Goal: Information Seeking & Learning: Learn about a topic

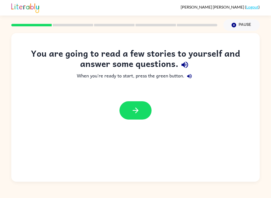
click at [133, 111] on icon "button" at bounding box center [135, 110] width 9 height 9
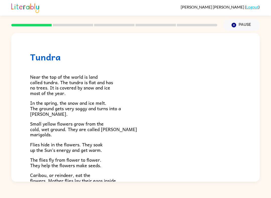
click at [255, 20] on button "Pause Pause" at bounding box center [241, 25] width 36 height 12
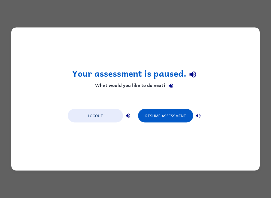
click at [92, 115] on button "Logout" at bounding box center [95, 116] width 55 height 14
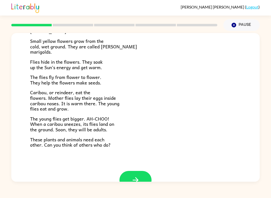
scroll to position [82, 0]
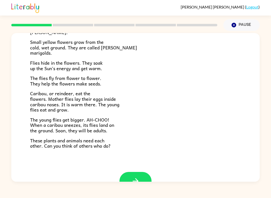
click at [133, 178] on icon "button" at bounding box center [135, 181] width 9 height 9
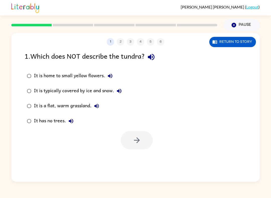
scroll to position [0, 0]
click at [154, 60] on icon "button" at bounding box center [151, 57] width 7 height 7
click at [154, 60] on icon "button" at bounding box center [151, 57] width 9 height 9
click at [152, 55] on icon "button" at bounding box center [151, 57] width 9 height 9
click at [46, 134] on div at bounding box center [135, 139] width 249 height 21
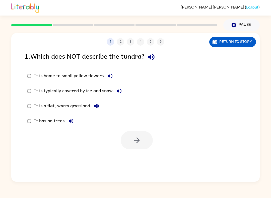
click at [107, 38] on div "1 2 3 4 5 6 Return to story" at bounding box center [135, 39] width 249 height 13
click at [104, 107] on label "It is a flat, warm grassland." at bounding box center [74, 106] width 105 height 15
click at [114, 75] on button "It is home to small yellow flowers." at bounding box center [110, 76] width 10 height 10
click at [171, 91] on div "It is home to small yellow flowers. It is typically covered by ice and snow. It…" at bounding box center [142, 99] width 235 height 60
click at [108, 69] on label "It is home to small yellow flowers." at bounding box center [74, 76] width 105 height 15
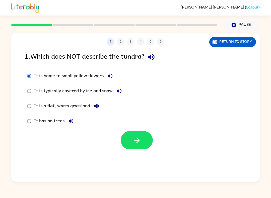
click at [109, 66] on div "1 . Which does NOT describe the tundra? It is home to small yellow flowers. It …" at bounding box center [135, 100] width 249 height 99
click at [106, 73] on button "It is home to small yellow flowers." at bounding box center [110, 76] width 10 height 10
click at [121, 91] on icon "button" at bounding box center [119, 91] width 6 height 6
click at [119, 88] on button "It is typically covered by ice and snow." at bounding box center [119, 91] width 10 height 10
click at [119, 87] on button "It is typically covered by ice and snow." at bounding box center [119, 91] width 10 height 10
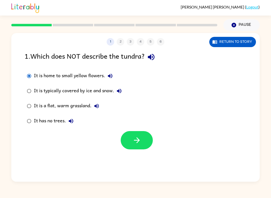
click at [77, 106] on div "It is a flat, warm grassland." at bounding box center [68, 106] width 68 height 10
click at [90, 108] on div "It is a flat, warm grassland." at bounding box center [68, 106] width 68 height 10
click at [98, 109] on icon "button" at bounding box center [97, 106] width 6 height 6
click at [72, 117] on button "It has no trees." at bounding box center [71, 121] width 10 height 10
click at [72, 123] on icon "button" at bounding box center [71, 121] width 6 height 6
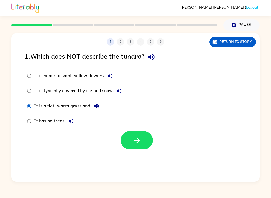
click at [74, 124] on button "It has no trees." at bounding box center [71, 121] width 10 height 10
click at [120, 94] on icon "button" at bounding box center [119, 91] width 6 height 6
click at [18, 107] on div "1 . Which does NOT describe the tundra? It is home to small yellow flowers. It …" at bounding box center [135, 100] width 249 height 99
click at [23, 117] on label "It has no trees." at bounding box center [74, 121] width 105 height 15
click at [13, 105] on div "1 . Which does NOT describe the tundra? It is home to small yellow flowers. It …" at bounding box center [135, 100] width 249 height 99
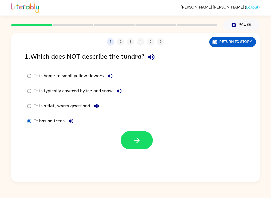
click at [12, 105] on div "1 . Which does NOT describe the tundra? It is home to small yellow flowers. It …" at bounding box center [135, 100] width 249 height 99
click at [75, 122] on button "It has no trees." at bounding box center [71, 121] width 10 height 10
click at [137, 145] on icon "button" at bounding box center [137, 140] width 9 height 9
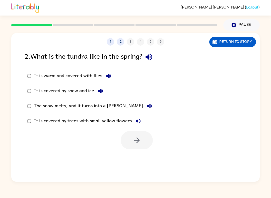
click at [156, 50] on div "1 2 3 4 5 6 Return to story 2 . What is the tundra like in the spring? It is wa…" at bounding box center [135, 107] width 249 height 149
click at [150, 63] on button "button" at bounding box center [149, 57] width 13 height 13
click at [151, 65] on div "2 . What is the tundra like in the spring? It is warm and covered with flies. I…" at bounding box center [135, 100] width 249 height 99
click at [137, 135] on button "button" at bounding box center [137, 140] width 32 height 18
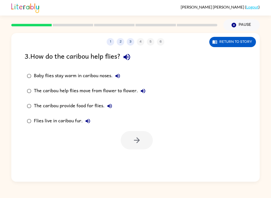
click at [140, 37] on div "1 2 3 4 5 6 Return to story" at bounding box center [135, 39] width 249 height 13
click at [140, 39] on div "1 2 3 4 5 6" at bounding box center [135, 42] width 249 height 8
click at [127, 55] on icon "button" at bounding box center [127, 57] width 9 height 9
click at [129, 52] on button "button" at bounding box center [127, 57] width 13 height 13
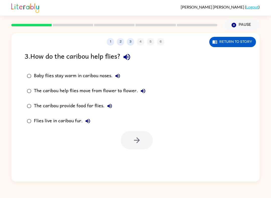
click at [127, 58] on icon "button" at bounding box center [127, 57] width 7 height 7
click at [130, 57] on icon "button" at bounding box center [127, 57] width 7 height 7
click at [128, 58] on icon "button" at bounding box center [127, 57] width 7 height 7
click at [120, 75] on icon "button" at bounding box center [118, 76] width 5 height 5
click at [143, 92] on icon "button" at bounding box center [143, 91] width 5 height 5
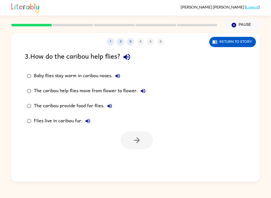
click at [108, 106] on icon "button" at bounding box center [109, 106] width 5 height 5
click at [92, 120] on button "Flies live in caribou fur." at bounding box center [88, 121] width 10 height 10
click at [144, 146] on button "button" at bounding box center [137, 140] width 32 height 18
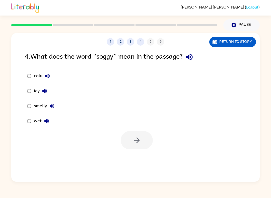
click at [190, 56] on icon "button" at bounding box center [189, 57] width 7 height 7
click at [49, 75] on icon "button" at bounding box center [47, 76] width 6 height 6
click at [43, 90] on icon "button" at bounding box center [45, 91] width 6 height 6
click at [58, 102] on label "smelly" at bounding box center [41, 106] width 38 height 15
click at [54, 105] on icon "button" at bounding box center [52, 106] width 6 height 6
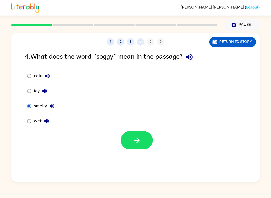
click at [49, 120] on icon "button" at bounding box center [47, 121] width 6 height 6
click at [140, 138] on icon "button" at bounding box center [137, 140] width 9 height 9
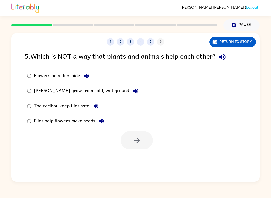
click at [221, 57] on icon "button" at bounding box center [222, 57] width 7 height 7
click at [89, 72] on div "Flowers help flies hide." at bounding box center [63, 76] width 58 height 10
click at [82, 75] on button "Flowers help flies hide." at bounding box center [87, 76] width 10 height 10
click at [137, 91] on icon "button" at bounding box center [136, 91] width 6 height 6
click at [96, 104] on icon "button" at bounding box center [96, 106] width 6 height 6
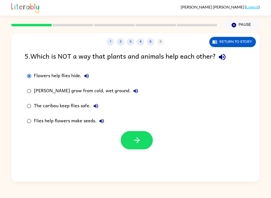
click at [106, 119] on button "Flies help flowers make seeds." at bounding box center [102, 121] width 10 height 10
click at [136, 149] on button "button" at bounding box center [137, 140] width 32 height 18
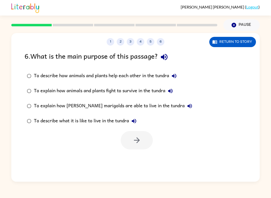
click at [168, 56] on icon "button" at bounding box center [164, 57] width 9 height 9
click at [181, 70] on label "To describe how animals and plants help each other in the tundra" at bounding box center [110, 76] width 176 height 15
click at [177, 78] on icon "button" at bounding box center [174, 76] width 6 height 6
click at [177, 80] on button "To describe how animals and plants help each other in the tundra" at bounding box center [174, 76] width 10 height 10
click at [179, 76] on button "To describe how animals and plants help each other in the tundra" at bounding box center [174, 76] width 10 height 10
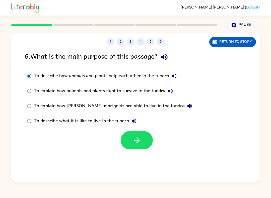
click at [174, 92] on icon "button" at bounding box center [170, 91] width 6 height 6
click at [174, 100] on label "To explain how [PERSON_NAME] marigolds are able to live in the tundra" at bounding box center [110, 106] width 176 height 15
click at [188, 107] on icon "button" at bounding box center [190, 106] width 5 height 5
click at [151, 146] on button "button" at bounding box center [137, 140] width 32 height 18
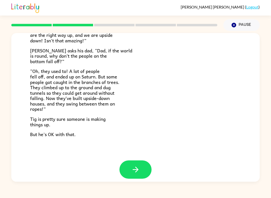
scroll to position [136, 0]
click at [147, 167] on button "button" at bounding box center [136, 170] width 32 height 18
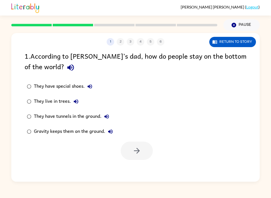
click at [66, 66] on icon "button" at bounding box center [70, 67] width 9 height 9
click at [90, 88] on icon "button" at bounding box center [90, 86] width 5 height 5
click at [79, 100] on icon "button" at bounding box center [76, 102] width 6 height 6
click at [112, 118] on button "They have tunnels in the ground." at bounding box center [107, 117] width 10 height 10
click at [112, 116] on button "They have tunnels in the ground." at bounding box center [107, 117] width 10 height 10
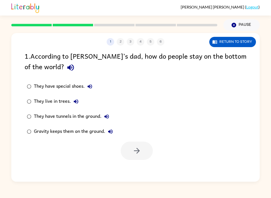
click at [106, 119] on icon "button" at bounding box center [107, 117] width 6 height 6
click at [108, 121] on button "They have tunnels in the ground." at bounding box center [107, 117] width 10 height 10
click at [116, 129] on label "Gravity keeps them on the ground." at bounding box center [70, 131] width 96 height 15
click at [114, 129] on icon "button" at bounding box center [110, 132] width 6 height 6
click at [145, 149] on button "button" at bounding box center [137, 151] width 32 height 18
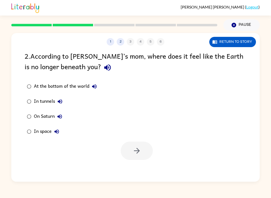
click at [101, 63] on button "button" at bounding box center [107, 67] width 13 height 13
click at [95, 85] on icon "button" at bounding box center [94, 86] width 5 height 5
click at [60, 103] on icon "button" at bounding box center [60, 101] width 5 height 5
click at [62, 113] on button "On Saturn" at bounding box center [60, 117] width 10 height 10
click at [62, 132] on button "In space" at bounding box center [57, 132] width 10 height 10
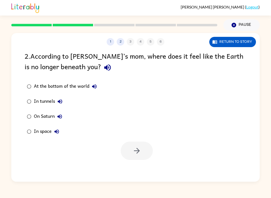
click at [149, 152] on div at bounding box center [137, 151] width 32 height 18
click at [127, 169] on div "1 2 3 4 5 6 Return to story 2 . According to [PERSON_NAME]’s mom, where does it…" at bounding box center [135, 107] width 249 height 149
click at [138, 158] on button "button" at bounding box center [137, 151] width 32 height 18
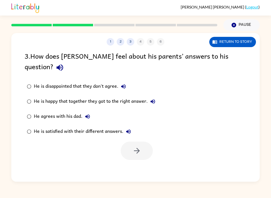
click at [66, 61] on button "button" at bounding box center [59, 67] width 13 height 13
click at [64, 63] on icon "button" at bounding box center [59, 67] width 9 height 9
click at [232, 53] on div "3 . How does [PERSON_NAME] feel about his parents’ answers to his question?" at bounding box center [136, 62] width 222 height 23
click at [232, 52] on div "3 . How does [PERSON_NAME] feel about his parents’ answers to his question?" at bounding box center [136, 62] width 222 height 23
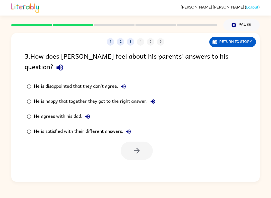
click at [64, 63] on icon "button" at bounding box center [59, 67] width 9 height 9
click at [131, 79] on label "He is disappointed that they don't agree." at bounding box center [91, 86] width 139 height 15
click at [122, 82] on button "He is disappointed that they don't agree." at bounding box center [124, 87] width 10 height 10
click at [128, 82] on div "He is disappointed that they don't agree." at bounding box center [81, 87] width 95 height 10
click at [153, 99] on icon "button" at bounding box center [153, 102] width 6 height 6
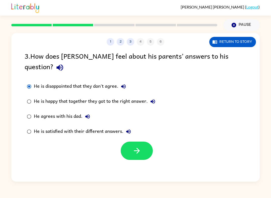
click at [90, 109] on label "He agrees with his dad." at bounding box center [91, 116] width 139 height 15
click at [90, 112] on button "He agrees with his dad." at bounding box center [88, 117] width 10 height 10
click at [132, 129] on icon "button" at bounding box center [129, 132] width 6 height 6
click at [128, 129] on icon "button" at bounding box center [129, 132] width 6 height 6
click at [132, 127] on button "He is satisfied with their different answers." at bounding box center [129, 132] width 10 height 10
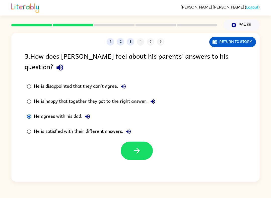
click at [16, 117] on div "3 . How does [PERSON_NAME] feel about his parents’ answers to his question? He …" at bounding box center [135, 105] width 249 height 109
click at [151, 142] on button "button" at bounding box center [137, 151] width 32 height 18
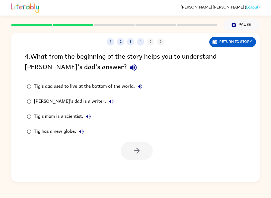
click at [82, 65] on div "4 . What from the beginning of the story helps you to understand [PERSON_NAME]’…" at bounding box center [136, 62] width 222 height 23
click at [81, 65] on div "4 . What from the beginning of the story helps you to understand [PERSON_NAME]’…" at bounding box center [136, 62] width 222 height 23
click at [65, 64] on div "4 . What from the beginning of the story helps you to understand [PERSON_NAME]’…" at bounding box center [136, 62] width 222 height 23
click at [129, 72] on icon "button" at bounding box center [133, 67] width 9 height 9
click at [140, 85] on icon "button" at bounding box center [140, 87] width 6 height 6
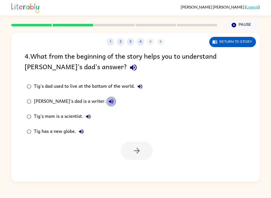
click at [108, 100] on icon "button" at bounding box center [111, 102] width 6 height 6
click at [88, 113] on button "Tig's mom is a scientist." at bounding box center [88, 117] width 10 height 10
click at [83, 133] on icon "button" at bounding box center [81, 132] width 6 height 6
click at [30, 127] on label "Tig has a new globe." at bounding box center [85, 131] width 126 height 15
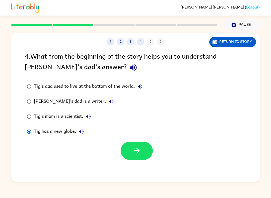
click at [137, 150] on icon "button" at bounding box center [137, 151] width 9 height 9
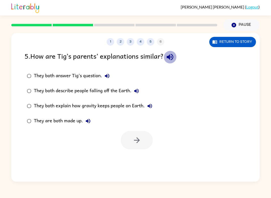
click at [166, 56] on button "button" at bounding box center [170, 57] width 13 height 13
click at [175, 61] on icon "button" at bounding box center [170, 57] width 9 height 9
click at [109, 74] on icon "button" at bounding box center [107, 76] width 6 height 6
click at [138, 90] on icon "button" at bounding box center [137, 91] width 6 height 6
click at [149, 105] on icon "button" at bounding box center [150, 106] width 6 height 6
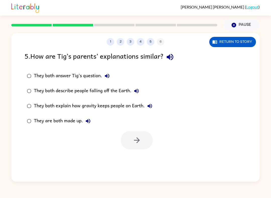
click at [25, 100] on label "They both explain how gravity keeps people on Earth." at bounding box center [90, 106] width 136 height 15
click at [127, 141] on button "button" at bounding box center [137, 140] width 32 height 18
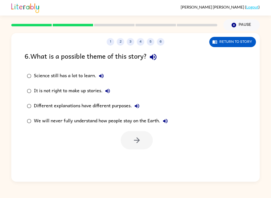
click at [160, 62] on button "button" at bounding box center [153, 57] width 13 height 13
click at [103, 79] on icon "button" at bounding box center [101, 76] width 6 height 6
click at [107, 93] on icon "button" at bounding box center [108, 91] width 6 height 6
click at [144, 98] on label "It is not right to make up stories." at bounding box center [97, 91] width 151 height 15
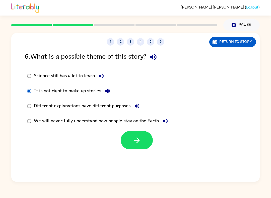
click at [142, 106] on button "Different explanations have different purposes." at bounding box center [137, 106] width 10 height 10
click at [166, 121] on icon "button" at bounding box center [165, 121] width 6 height 6
click at [132, 127] on label "We will never fully understand how people stay on the Earth." at bounding box center [97, 121] width 151 height 15
click at [138, 148] on button "button" at bounding box center [137, 140] width 32 height 18
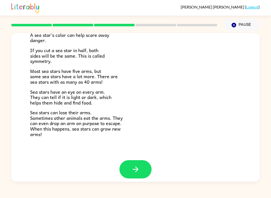
scroll to position [135, 0]
click at [143, 161] on button "button" at bounding box center [136, 170] width 32 height 18
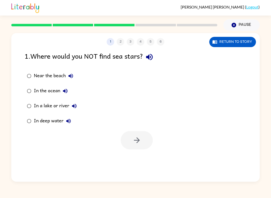
scroll to position [0, 0]
click at [152, 59] on icon "button" at bounding box center [149, 57] width 9 height 9
click at [75, 76] on button "Near the beach" at bounding box center [71, 76] width 10 height 10
click at [70, 91] on button "In the ocean" at bounding box center [65, 91] width 10 height 10
click at [78, 107] on button "In a lake or river" at bounding box center [74, 106] width 10 height 10
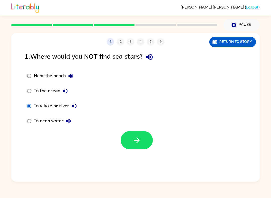
click at [140, 141] on icon "button" at bounding box center [137, 141] width 6 height 6
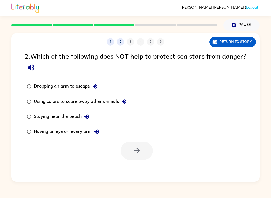
click at [34, 66] on icon "button" at bounding box center [31, 68] width 7 height 7
click at [34, 69] on icon "button" at bounding box center [31, 68] width 7 height 7
click at [35, 65] on icon "button" at bounding box center [31, 67] width 9 height 9
click at [58, 61] on div "2 . Which of the following does NOT help to protect sea stars from danger?" at bounding box center [136, 62] width 222 height 23
click at [101, 81] on label "Dropping an arm to escape" at bounding box center [77, 86] width 110 height 15
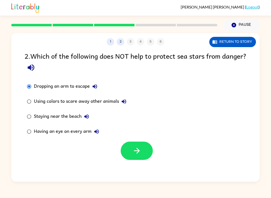
click at [90, 81] on label "Dropping an arm to escape" at bounding box center [77, 86] width 110 height 15
click at [100, 83] on label "Dropping an arm to escape" at bounding box center [77, 86] width 110 height 15
click at [88, 80] on label "Dropping an arm to escape" at bounding box center [77, 86] width 110 height 15
click at [95, 84] on icon "button" at bounding box center [95, 87] width 6 height 6
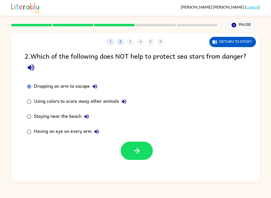
click at [127, 101] on icon "button" at bounding box center [124, 102] width 6 height 6
click at [90, 116] on icon "button" at bounding box center [87, 117] width 6 height 6
click at [98, 127] on label "Having an eye on every arm" at bounding box center [77, 131] width 110 height 15
click at [101, 132] on button "Having an eye on every arm" at bounding box center [97, 132] width 10 height 10
click at [137, 153] on icon "button" at bounding box center [137, 151] width 9 height 9
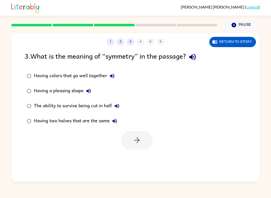
click at [199, 60] on button "button" at bounding box center [192, 57] width 13 height 13
click at [196, 57] on icon "button" at bounding box center [192, 57] width 7 height 7
click at [107, 71] on label "Having colors that go well together" at bounding box center [73, 76] width 103 height 15
click at [110, 75] on icon "button" at bounding box center [112, 76] width 6 height 6
click at [88, 87] on button "Having a pleasing shape" at bounding box center [89, 91] width 10 height 10
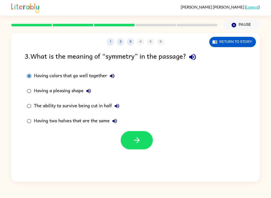
click at [118, 104] on icon "button" at bounding box center [117, 106] width 6 height 6
click at [132, 144] on button "button" at bounding box center [137, 140] width 32 height 18
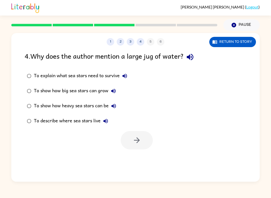
click at [193, 69] on div "To explain what sea stars need to survive To show how big sea stars can grow To…" at bounding box center [142, 99] width 235 height 60
click at [187, 55] on button "button" at bounding box center [190, 57] width 13 height 13
click at [126, 74] on icon "button" at bounding box center [125, 76] width 6 height 6
click at [23, 70] on label "To explain what sea stars need to survive" at bounding box center [77, 76] width 110 height 15
click at [147, 147] on button "button" at bounding box center [137, 140] width 32 height 18
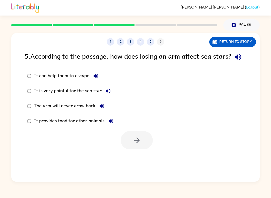
click at [42, 64] on div "5 . According to the passage, how does losing an arm affect sea stars?" at bounding box center [136, 57] width 222 height 13
click at [232, 64] on button "button" at bounding box center [238, 57] width 13 height 13
click at [93, 79] on icon "button" at bounding box center [96, 76] width 6 height 6
click at [106, 94] on icon "button" at bounding box center [108, 91] width 6 height 6
click at [102, 108] on icon "button" at bounding box center [102, 106] width 5 height 5
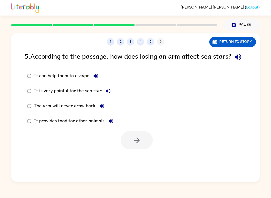
click at [114, 126] on label "It provides food for other animals." at bounding box center [70, 121] width 97 height 15
click at [113, 126] on label "It provides food for other animals." at bounding box center [70, 121] width 97 height 15
click at [114, 127] on label "It provides food for other animals." at bounding box center [70, 121] width 97 height 15
click at [112, 124] on icon "button" at bounding box center [111, 121] width 6 height 6
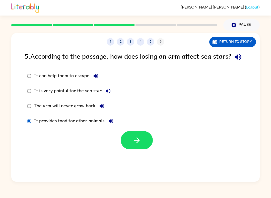
click at [96, 79] on icon "button" at bounding box center [96, 76] width 6 height 6
click at [139, 145] on icon "button" at bounding box center [137, 140] width 9 height 9
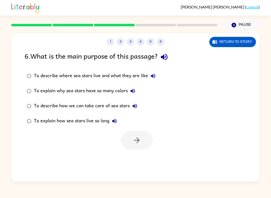
click at [162, 58] on icon "button" at bounding box center [164, 57] width 9 height 9
click at [157, 74] on button "To describe where sea stars live and what they are like" at bounding box center [153, 76] width 10 height 10
click at [124, 87] on div "To explain why sea stars have so many colors" at bounding box center [86, 91] width 104 height 10
click at [138, 92] on button "To explain why sea stars have so many colors" at bounding box center [133, 91] width 10 height 10
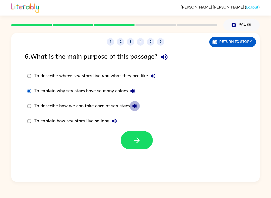
click at [137, 102] on button "To describe how we can take care of sea stars" at bounding box center [135, 106] width 10 height 10
click at [136, 134] on button "button" at bounding box center [137, 140] width 32 height 18
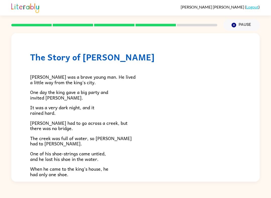
click at [140, 137] on p "The creek was full of water, so [PERSON_NAME] had to [PERSON_NAME]." at bounding box center [135, 141] width 211 height 11
click at [60, 58] on h1 "The Story of [PERSON_NAME]" at bounding box center [135, 57] width 211 height 10
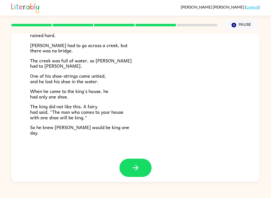
scroll to position [78, 0]
click at [137, 159] on button "button" at bounding box center [136, 168] width 32 height 18
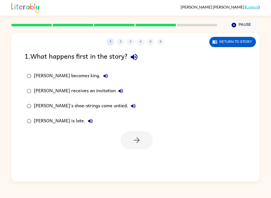
scroll to position [0, 0]
click at [134, 59] on icon "button" at bounding box center [134, 57] width 9 height 9
click at [85, 73] on div "[PERSON_NAME] becomes king." at bounding box center [72, 76] width 77 height 10
click at [101, 72] on button "[PERSON_NAME] becomes king." at bounding box center [106, 76] width 10 height 10
click at [103, 77] on icon "button" at bounding box center [105, 76] width 5 height 5
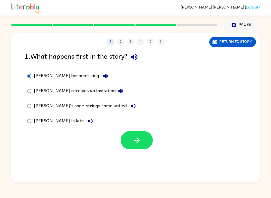
click at [101, 73] on button "[PERSON_NAME] becomes king." at bounding box center [106, 76] width 10 height 10
click at [101, 75] on button "[PERSON_NAME] becomes king." at bounding box center [106, 76] width 10 height 10
click at [118, 90] on icon "button" at bounding box center [121, 91] width 6 height 6
click at [130, 104] on icon "button" at bounding box center [133, 106] width 6 height 6
click at [87, 119] on icon "button" at bounding box center [90, 121] width 6 height 6
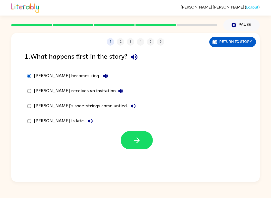
click at [132, 135] on button "button" at bounding box center [137, 140] width 32 height 18
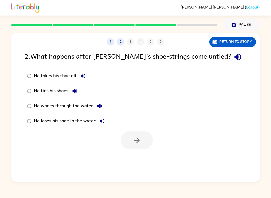
click at [234, 59] on icon "button" at bounding box center [238, 57] width 9 height 9
click at [88, 72] on div "He takes his shoe off." at bounding box center [61, 76] width 54 height 10
click at [81, 75] on icon "button" at bounding box center [83, 76] width 6 height 6
click at [83, 77] on icon "button" at bounding box center [83, 76] width 5 height 5
click at [71, 70] on label "He takes his shoe off." at bounding box center [66, 76] width 88 height 15
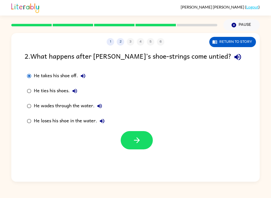
click at [87, 74] on button "He takes his shoe off." at bounding box center [83, 76] width 10 height 10
click at [77, 91] on icon "button" at bounding box center [75, 91] width 5 height 5
click at [136, 148] on button "button" at bounding box center [137, 140] width 32 height 18
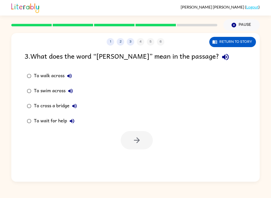
click at [219, 58] on button "button" at bounding box center [225, 57] width 13 height 13
click at [219, 64] on button "button" at bounding box center [225, 57] width 13 height 13
click at [222, 57] on icon "button" at bounding box center [225, 57] width 7 height 7
click at [221, 54] on icon "button" at bounding box center [225, 57] width 9 height 9
click at [71, 75] on icon "button" at bounding box center [69, 76] width 5 height 5
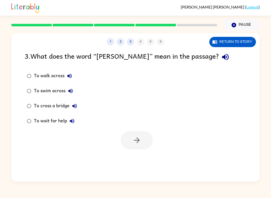
click at [73, 94] on icon "button" at bounding box center [71, 91] width 6 height 6
click at [76, 105] on icon "button" at bounding box center [75, 106] width 6 height 6
click at [77, 104] on icon "button" at bounding box center [75, 106] width 6 height 6
click at [76, 107] on icon "button" at bounding box center [75, 106] width 6 height 6
click at [74, 120] on icon "button" at bounding box center [72, 121] width 6 height 6
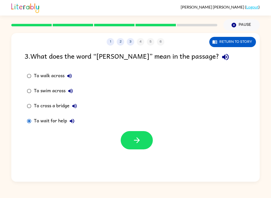
click at [143, 139] on button "button" at bounding box center [137, 140] width 32 height 18
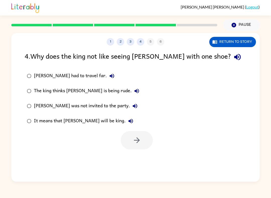
click at [231, 63] on button "button" at bounding box center [237, 57] width 13 height 13
click at [107, 74] on button "[PERSON_NAME] had to travel far." at bounding box center [112, 76] width 10 height 10
click at [97, 101] on label "[PERSON_NAME] was not invited to the party." at bounding box center [83, 106] width 123 height 15
click at [132, 87] on button "The king thinks [PERSON_NAME] is being rude." at bounding box center [137, 91] width 10 height 10
click at [133, 106] on icon "button" at bounding box center [135, 106] width 5 height 5
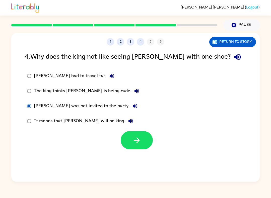
click at [128, 122] on icon "button" at bounding box center [131, 121] width 6 height 6
click at [135, 92] on icon "button" at bounding box center [137, 91] width 5 height 5
click at [15, 87] on div "4 . Why does the king not like seeing [PERSON_NAME] with one shoe? [PERSON_NAME…" at bounding box center [135, 100] width 249 height 99
click at [30, 114] on label "It means that [PERSON_NAME] will be king." at bounding box center [83, 121] width 123 height 15
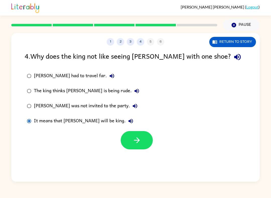
click at [27, 97] on label "The king thinks [PERSON_NAME] is being rude." at bounding box center [83, 91] width 123 height 15
click at [122, 138] on button "button" at bounding box center [137, 140] width 32 height 18
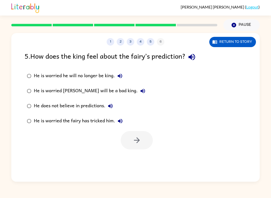
click at [125, 73] on label "He is worried he will no longer be king." at bounding box center [86, 76] width 129 height 15
click at [122, 76] on icon "button" at bounding box center [120, 76] width 6 height 6
click at [140, 90] on icon "button" at bounding box center [143, 91] width 6 height 6
click at [110, 109] on icon "button" at bounding box center [110, 106] width 6 height 6
click at [122, 121] on icon "button" at bounding box center [120, 121] width 6 height 6
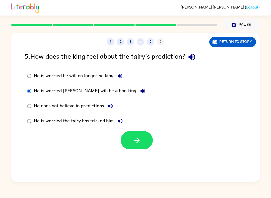
click at [145, 143] on button "button" at bounding box center [137, 140] width 32 height 18
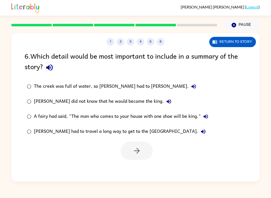
click at [56, 67] on button "button" at bounding box center [49, 67] width 13 height 13
click at [191, 90] on icon "button" at bounding box center [194, 87] width 6 height 6
click at [166, 100] on icon "button" at bounding box center [169, 102] width 6 height 6
click at [23, 102] on label "[PERSON_NAME] did not know that he would become the king." at bounding box center [118, 101] width 192 height 15
click at [137, 153] on icon "button" at bounding box center [137, 151] width 9 height 9
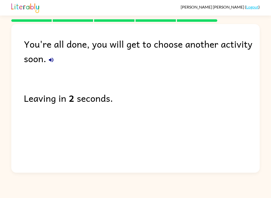
click at [60, 59] on div "You're all done, you will get to choose another activity soon." at bounding box center [142, 51] width 236 height 29
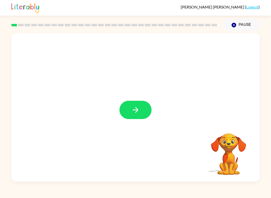
click at [140, 105] on button "button" at bounding box center [136, 110] width 32 height 18
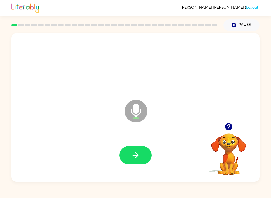
click at [133, 158] on icon "button" at bounding box center [135, 155] width 9 height 9
click at [124, 154] on button "button" at bounding box center [136, 155] width 32 height 18
click at [134, 148] on button "button" at bounding box center [136, 155] width 32 height 18
click at [139, 158] on icon "button" at bounding box center [135, 155] width 9 height 9
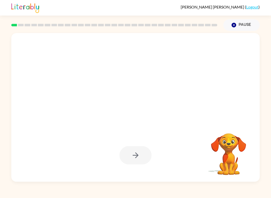
click at [137, 150] on div at bounding box center [136, 155] width 32 height 18
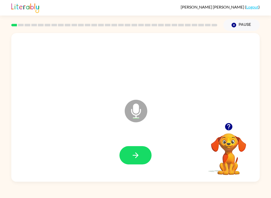
click at [140, 154] on icon "button" at bounding box center [135, 155] width 9 height 9
click at [135, 147] on button "button" at bounding box center [136, 155] width 32 height 18
click at [149, 159] on button "button" at bounding box center [136, 155] width 32 height 18
click at [134, 150] on button "button" at bounding box center [136, 155] width 32 height 18
click at [143, 150] on button "button" at bounding box center [136, 155] width 32 height 18
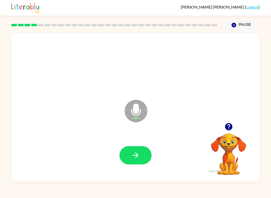
click at [142, 150] on button "button" at bounding box center [136, 155] width 32 height 18
click at [140, 147] on button "button" at bounding box center [136, 155] width 32 height 18
click at [132, 147] on button "button" at bounding box center [136, 155] width 32 height 18
click at [136, 152] on icon "button" at bounding box center [135, 155] width 9 height 9
click at [138, 160] on icon "button" at bounding box center [135, 155] width 9 height 9
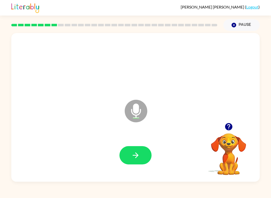
click at [137, 157] on icon "button" at bounding box center [136, 156] width 6 height 6
click at [144, 156] on button "button" at bounding box center [136, 155] width 32 height 18
click at [140, 161] on button "button" at bounding box center [136, 155] width 32 height 18
click at [131, 155] on button "button" at bounding box center [136, 155] width 32 height 18
click at [136, 156] on icon "button" at bounding box center [136, 156] width 6 height 6
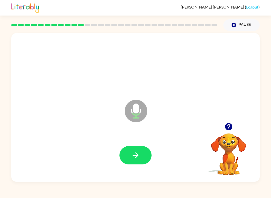
click at [136, 151] on button "button" at bounding box center [136, 155] width 32 height 18
click at [140, 154] on button "button" at bounding box center [136, 155] width 32 height 18
click at [136, 147] on button "button" at bounding box center [136, 155] width 32 height 18
click at [143, 151] on button "button" at bounding box center [136, 155] width 32 height 18
click at [139, 151] on button "button" at bounding box center [136, 155] width 32 height 18
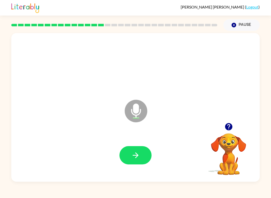
click at [136, 159] on icon "button" at bounding box center [135, 155] width 9 height 9
click at [146, 159] on button "button" at bounding box center [136, 155] width 32 height 18
click at [212, 23] on div at bounding box center [114, 25] width 212 height 18
click at [204, 22] on div at bounding box center [114, 25] width 212 height 18
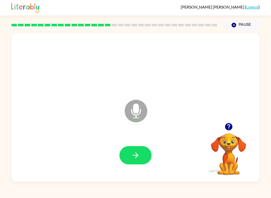
click at [194, 23] on div at bounding box center [114, 25] width 212 height 18
click at [188, 24] on div at bounding box center [114, 25] width 212 height 18
click at [182, 22] on div at bounding box center [114, 25] width 212 height 18
click at [177, 19] on div at bounding box center [114, 25] width 212 height 18
click at [171, 20] on div at bounding box center [114, 25] width 212 height 18
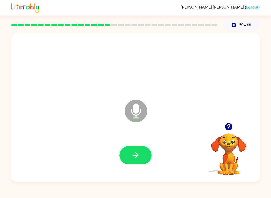
click at [164, 20] on div at bounding box center [114, 25] width 212 height 18
click at [140, 158] on button "button" at bounding box center [136, 155] width 32 height 18
click at [145, 153] on button "button" at bounding box center [136, 155] width 32 height 18
click at [144, 153] on button "button" at bounding box center [136, 155] width 32 height 18
click at [142, 162] on button "button" at bounding box center [136, 155] width 32 height 18
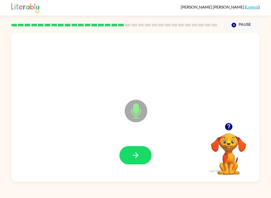
click at [133, 144] on div at bounding box center [135, 155] width 239 height 43
click at [137, 162] on button "button" at bounding box center [136, 155] width 32 height 18
click at [142, 164] on button "button" at bounding box center [136, 155] width 32 height 18
click at [225, 139] on video "Your browser must support playing .mp4 files to use Literably. Please try using…" at bounding box center [229, 151] width 50 height 50
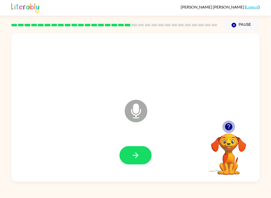
click at [227, 129] on icon "button" at bounding box center [228, 126] width 7 height 7
click at [227, 128] on video "Your browser must support playing .mp4 files to use Literably. Please try using…" at bounding box center [229, 151] width 50 height 50
click at [232, 125] on div "Microphone The Microphone is here when it is your turn to talk" at bounding box center [135, 107] width 249 height 149
click at [140, 152] on button "button" at bounding box center [136, 155] width 32 height 18
click at [141, 157] on button "button" at bounding box center [136, 155] width 32 height 18
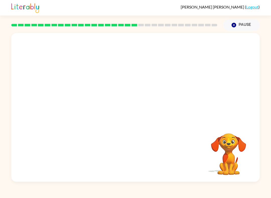
click at [174, 10] on div "Noah Johnson ( Logout )" at bounding box center [135, 8] width 249 height 16
click at [133, 21] on div at bounding box center [114, 25] width 212 height 18
click at [246, 23] on button "Pause Pause" at bounding box center [241, 25] width 36 height 12
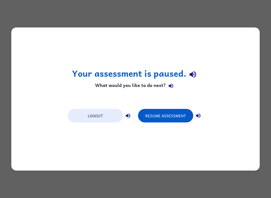
click at [175, 110] on button "Resume Assessment" at bounding box center [165, 116] width 55 height 14
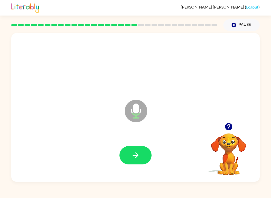
click at [136, 162] on button "button" at bounding box center [136, 155] width 32 height 18
click at [139, 160] on button "button" at bounding box center [136, 155] width 32 height 18
click at [143, 152] on button "button" at bounding box center [136, 155] width 32 height 18
click at [227, 130] on icon "button" at bounding box center [228, 126] width 7 height 7
click at [144, 145] on div at bounding box center [135, 155] width 239 height 43
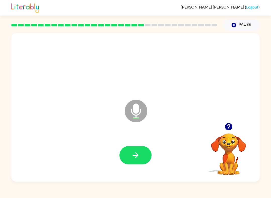
click at [129, 159] on button "button" at bounding box center [136, 155] width 32 height 18
click at [143, 151] on button "button" at bounding box center [136, 155] width 32 height 18
click at [144, 160] on button "button" at bounding box center [136, 155] width 32 height 18
click at [136, 161] on button "button" at bounding box center [136, 155] width 32 height 18
click at [131, 153] on icon "button" at bounding box center [135, 155] width 9 height 9
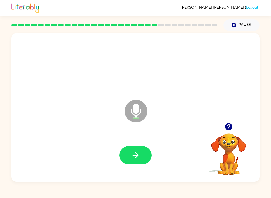
click at [142, 162] on button "button" at bounding box center [136, 155] width 32 height 18
click at [142, 156] on button "button" at bounding box center [136, 155] width 32 height 18
click at [140, 149] on button "button" at bounding box center [136, 155] width 32 height 18
click at [137, 159] on icon "button" at bounding box center [135, 155] width 9 height 9
click at [146, 163] on button "button" at bounding box center [136, 155] width 32 height 18
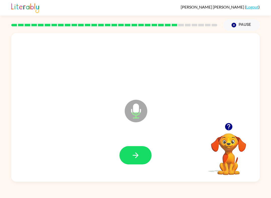
click at [135, 155] on icon "button" at bounding box center [135, 155] width 9 height 9
click at [234, 129] on button "button" at bounding box center [228, 127] width 13 height 13
click at [140, 154] on button "button" at bounding box center [136, 155] width 32 height 18
click at [139, 156] on icon "button" at bounding box center [135, 155] width 9 height 9
click at [143, 155] on button "button" at bounding box center [136, 155] width 32 height 18
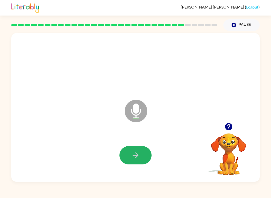
click at [138, 164] on button "button" at bounding box center [136, 155] width 32 height 18
click at [134, 172] on div at bounding box center [135, 155] width 239 height 43
click at [137, 151] on icon "button" at bounding box center [135, 155] width 9 height 9
click at [140, 155] on button "button" at bounding box center [136, 155] width 32 height 18
click at [229, 126] on icon "button" at bounding box center [228, 126] width 7 height 7
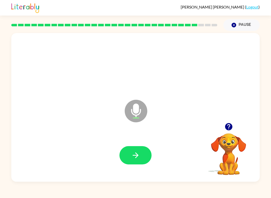
click at [137, 155] on icon "button" at bounding box center [136, 156] width 6 height 6
click at [137, 153] on icon "button" at bounding box center [135, 155] width 9 height 9
click at [143, 158] on button "button" at bounding box center [136, 155] width 32 height 18
click at [146, 149] on button "button" at bounding box center [136, 155] width 32 height 18
click at [140, 158] on button "button" at bounding box center [136, 155] width 32 height 18
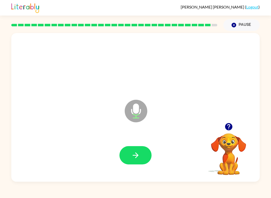
click at [140, 162] on button "button" at bounding box center [136, 155] width 32 height 18
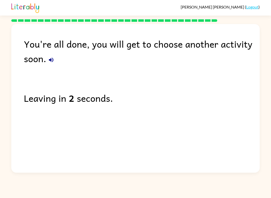
click at [55, 62] on button "button" at bounding box center [51, 60] width 10 height 10
